Goal: Transaction & Acquisition: Obtain resource

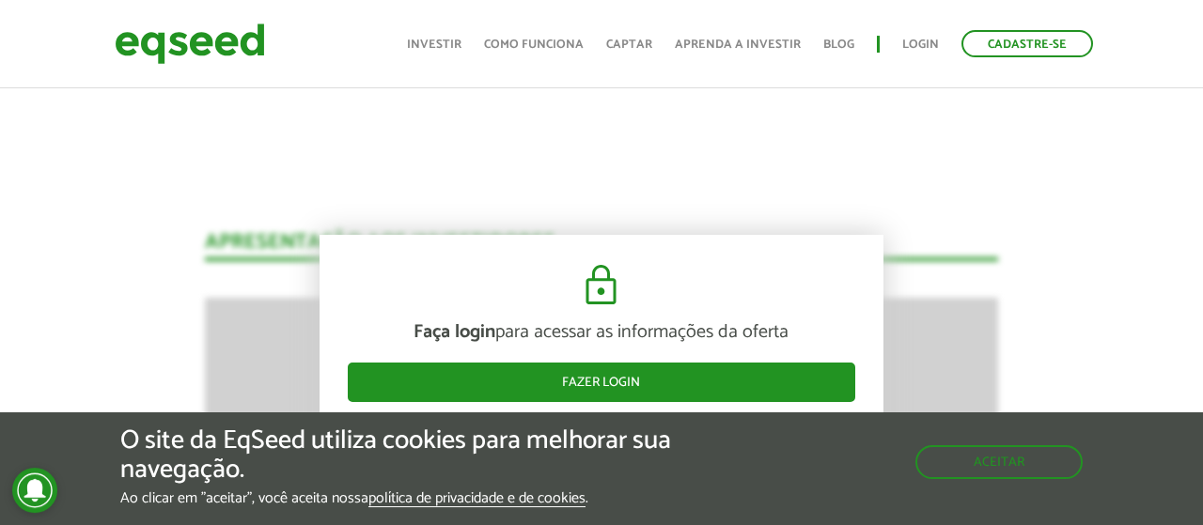
scroll to position [1759, 0]
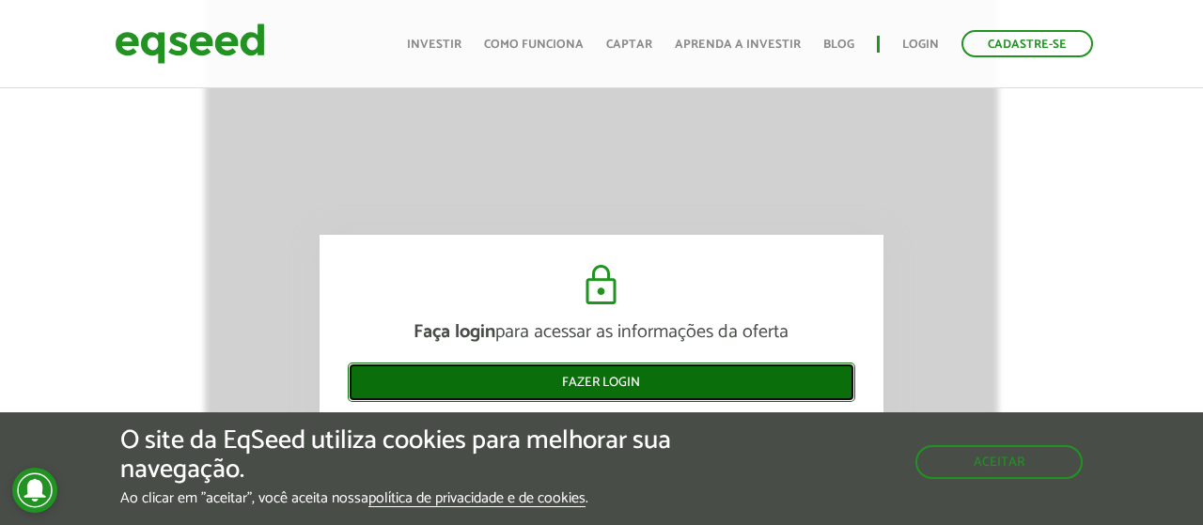
click at [622, 387] on link "Fazer login" at bounding box center [601, 382] width 507 height 39
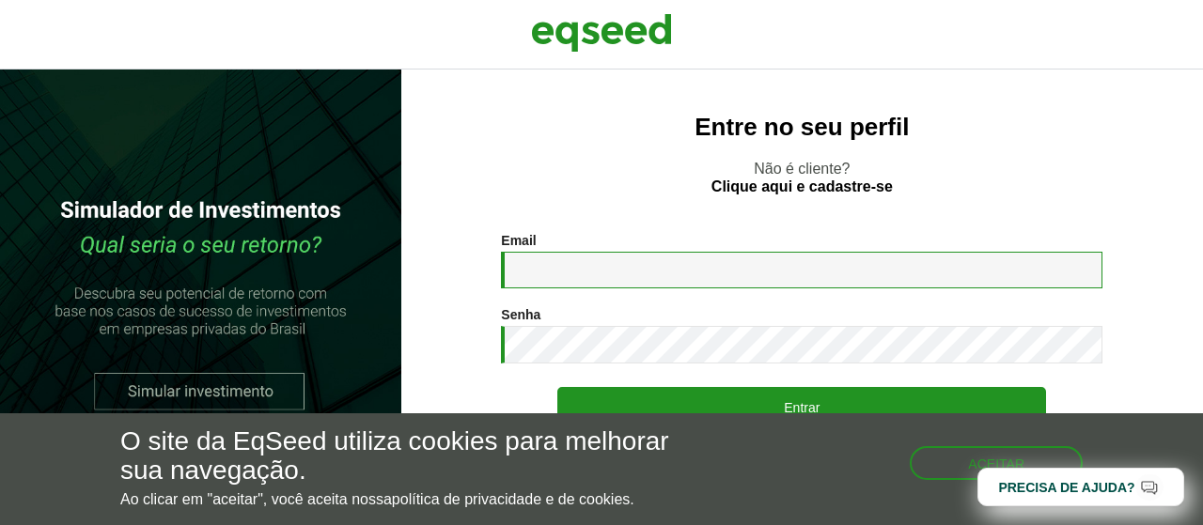
click at [677, 268] on input "Email *" at bounding box center [801, 270] width 601 height 37
type input "**********"
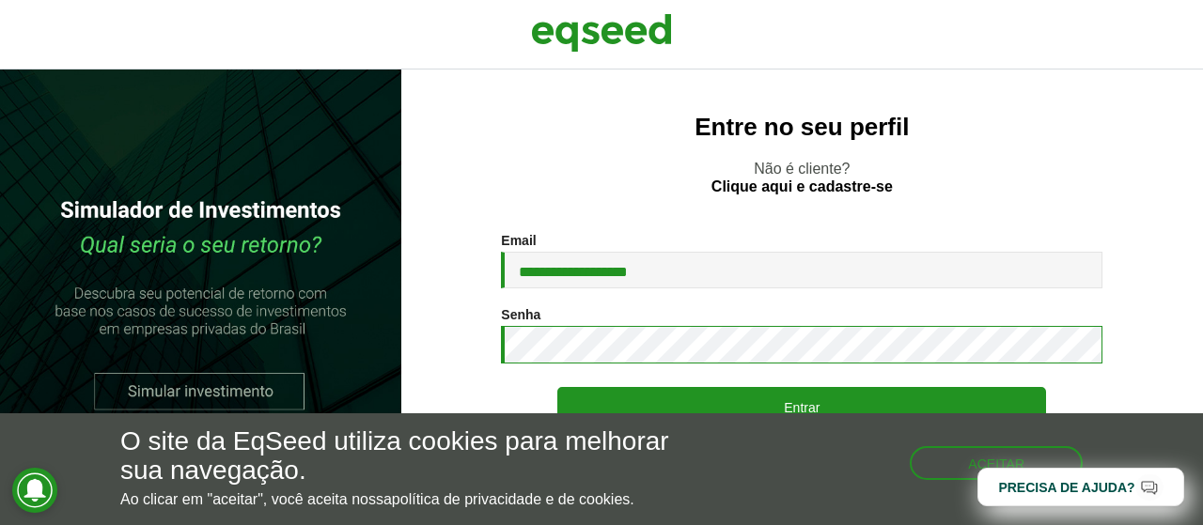
click at [557, 387] on button "Entrar" at bounding box center [801, 406] width 489 height 39
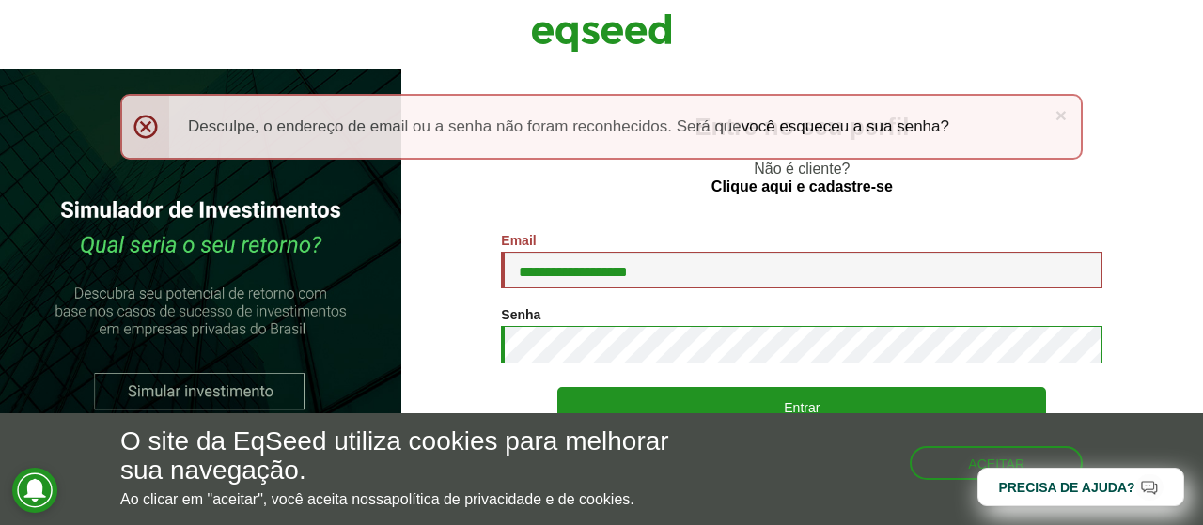
click at [557, 387] on button "Entrar" at bounding box center [801, 406] width 489 height 39
click at [1063, 116] on link "×" at bounding box center [1060, 115] width 11 height 20
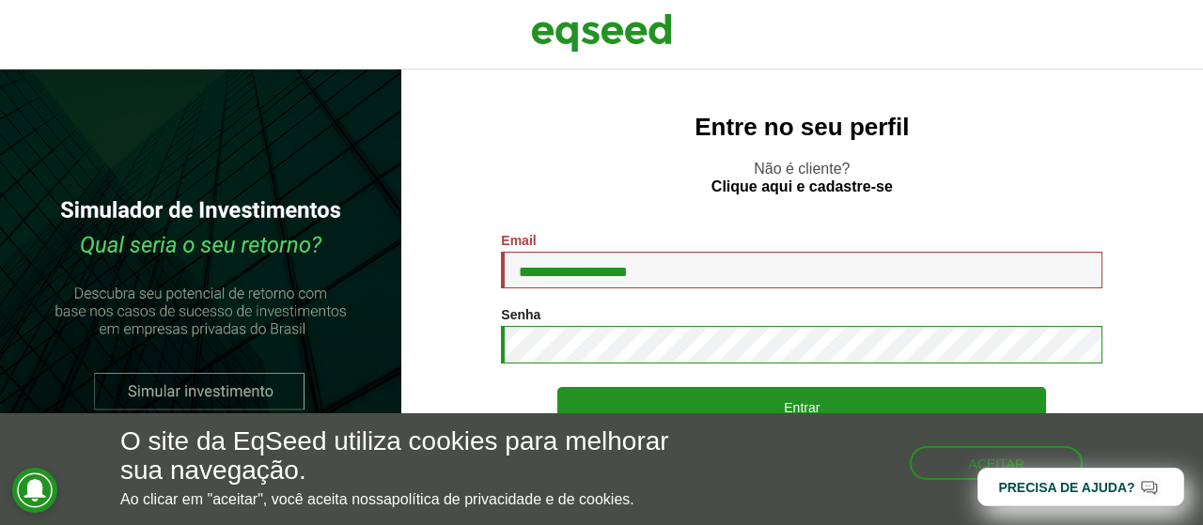
click at [557, 387] on button "Entrar" at bounding box center [801, 406] width 489 height 39
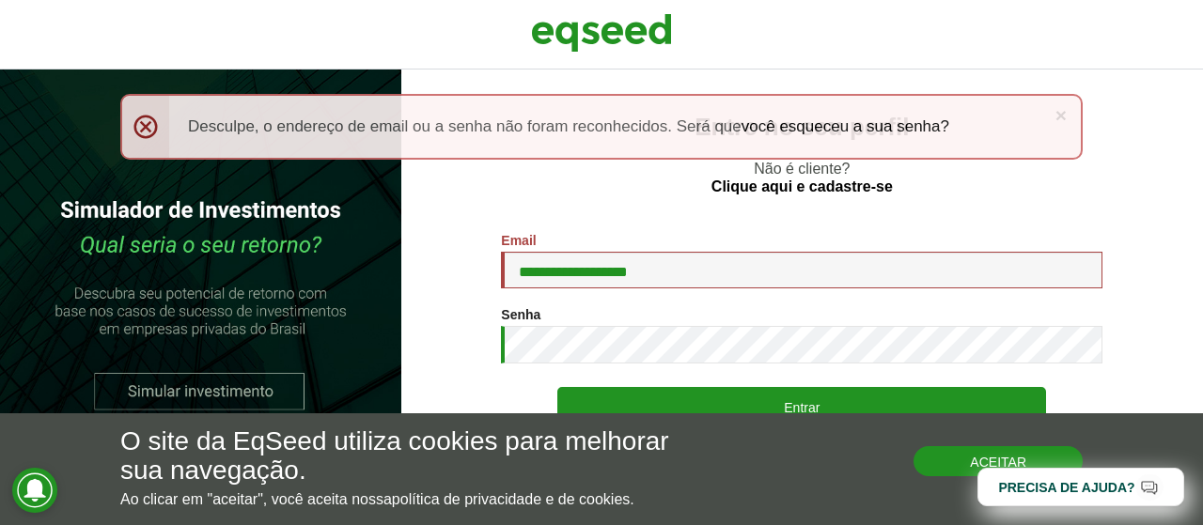
click at [953, 463] on button "Aceitar" at bounding box center [997, 461] width 169 height 30
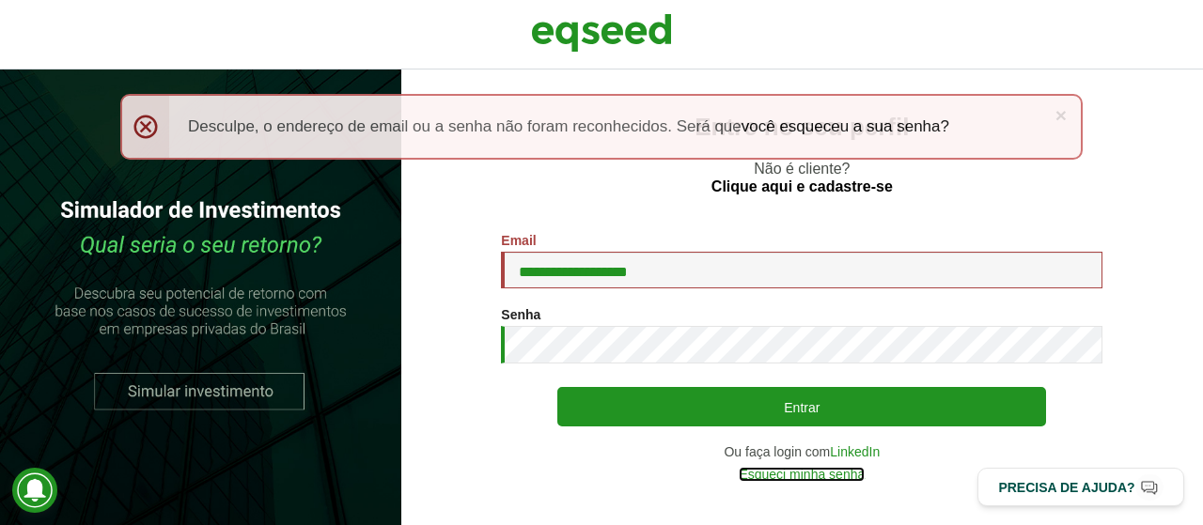
click at [812, 475] on link "Esqueci minha senha" at bounding box center [802, 474] width 126 height 13
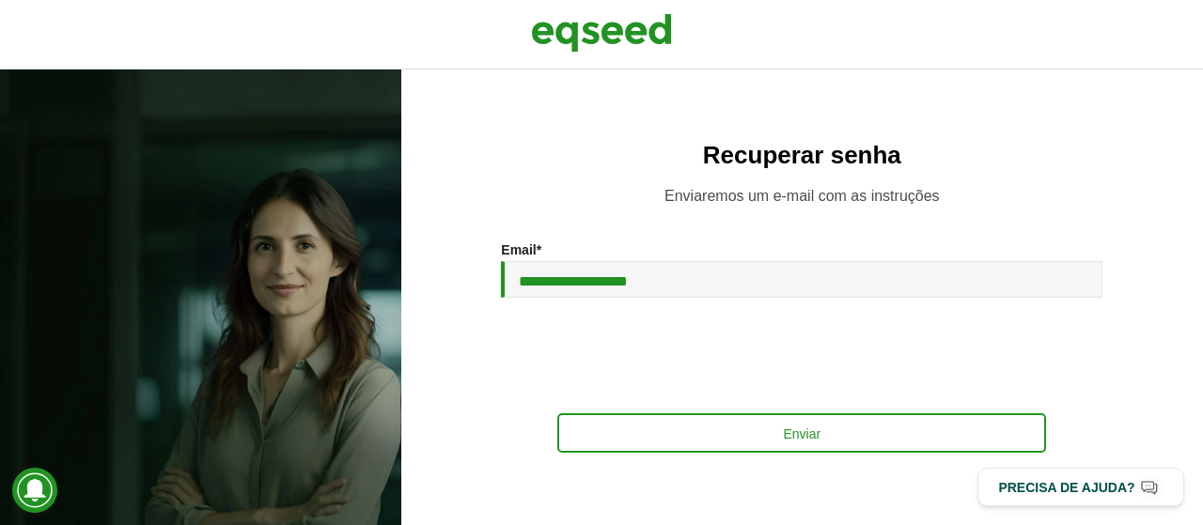
type input "**********"
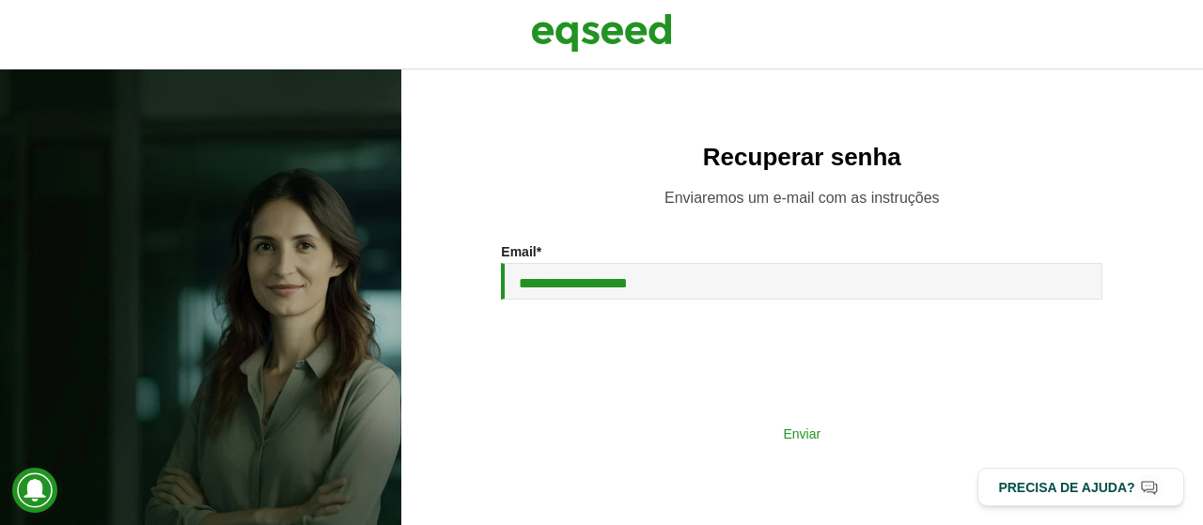
click at [718, 441] on button "Enviar" at bounding box center [801, 433] width 489 height 36
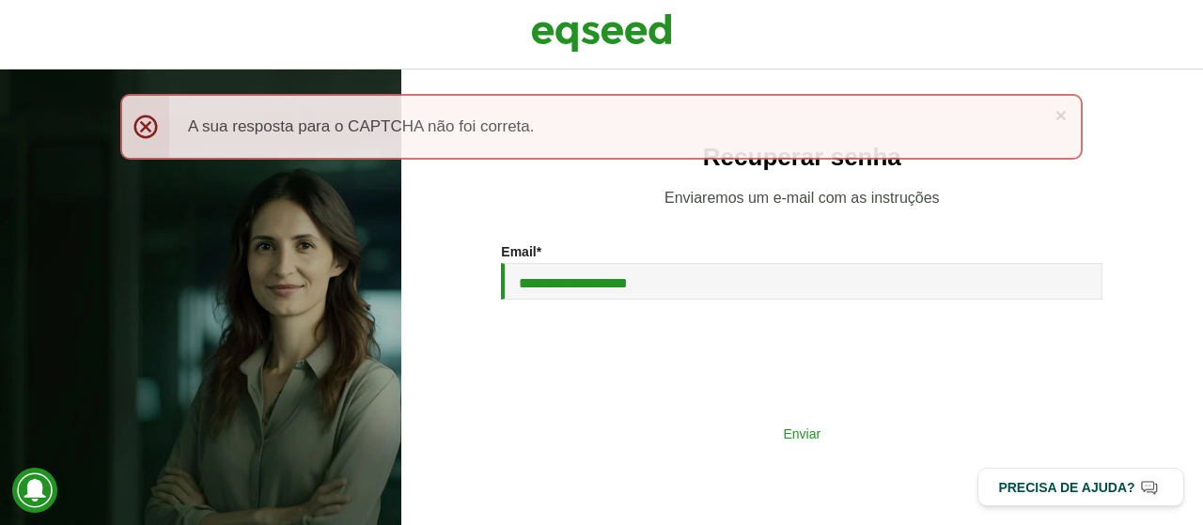
click at [733, 431] on button "Enviar" at bounding box center [801, 433] width 489 height 36
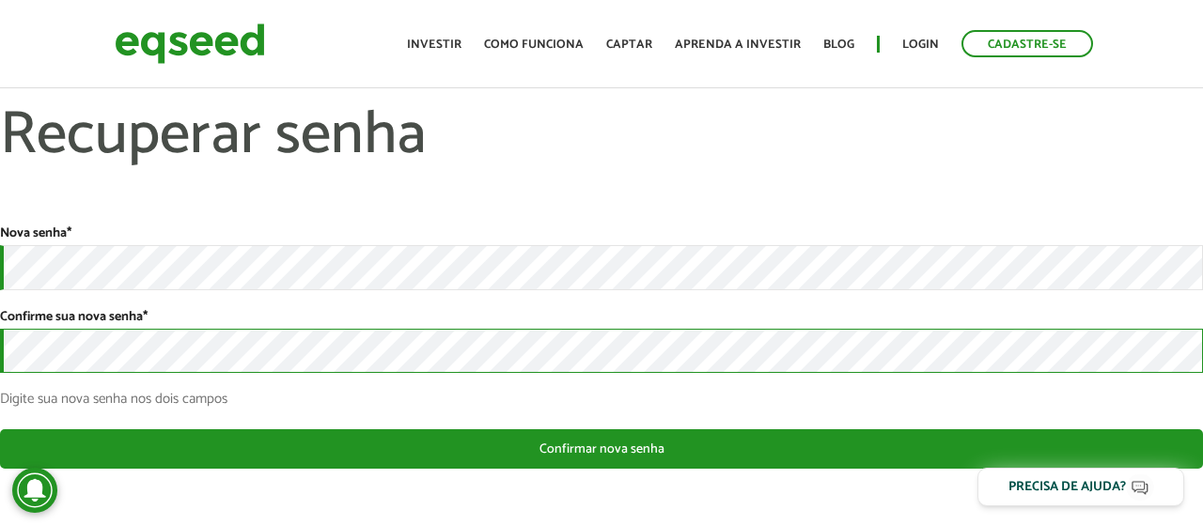
click at [0, 429] on button "Confirmar nova senha" at bounding box center [601, 448] width 1203 height 39
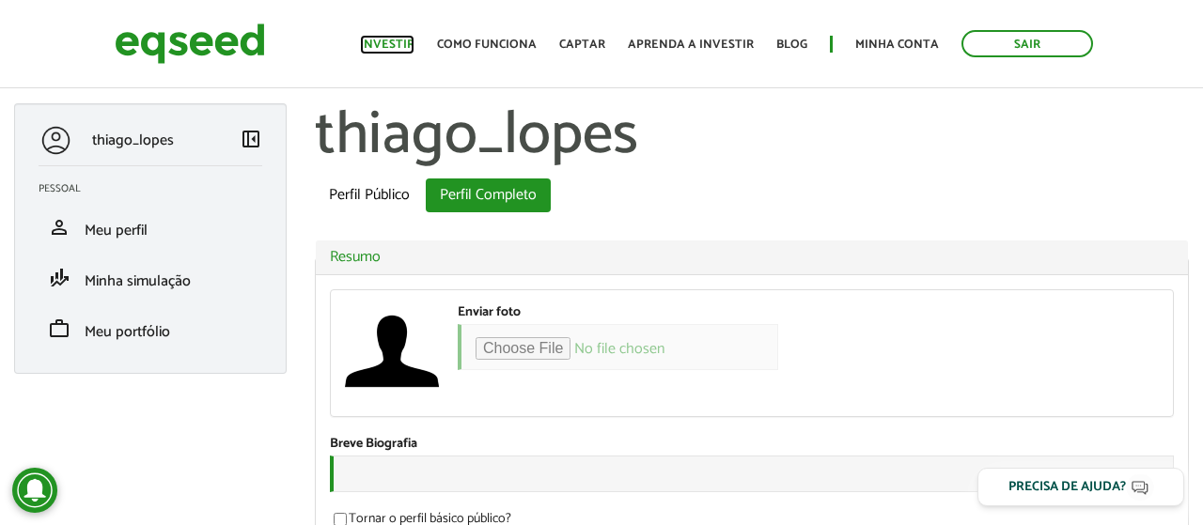
click at [414, 44] on link "Investir" at bounding box center [387, 45] width 54 height 12
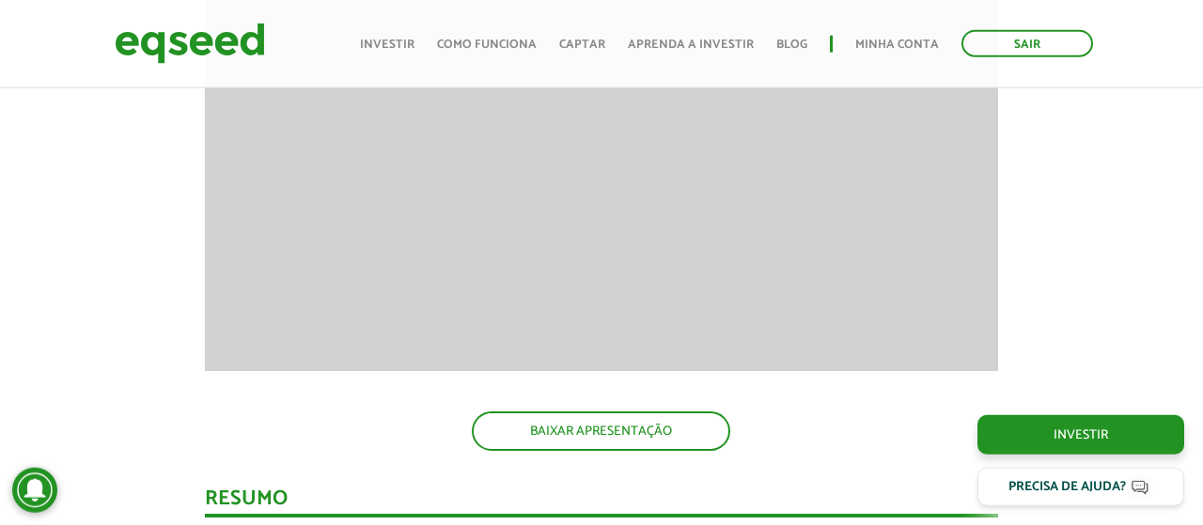
scroll to position [1759, 0]
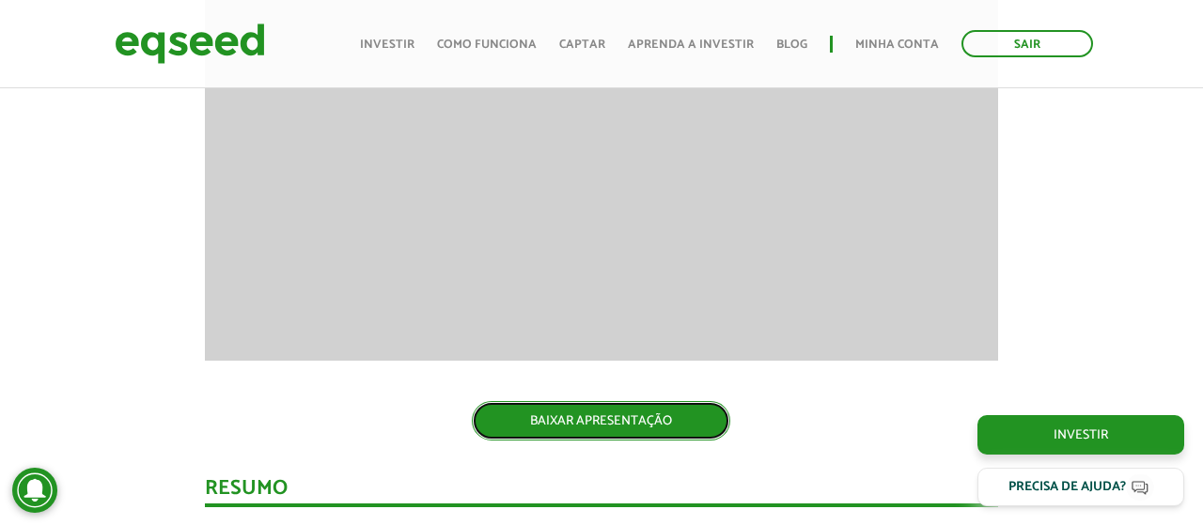
click at [595, 419] on link "BAIXAR APRESENTAÇÃO" at bounding box center [601, 420] width 258 height 39
